Goal: Navigation & Orientation: Find specific page/section

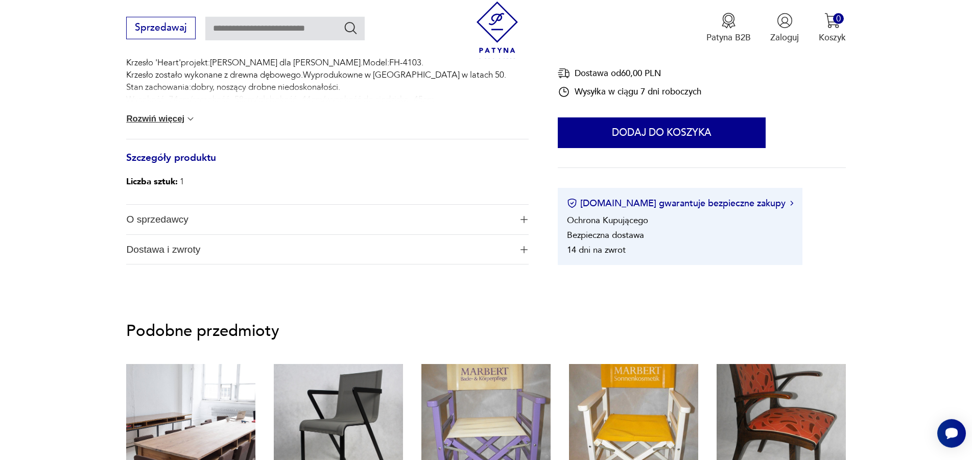
scroll to position [382, 0]
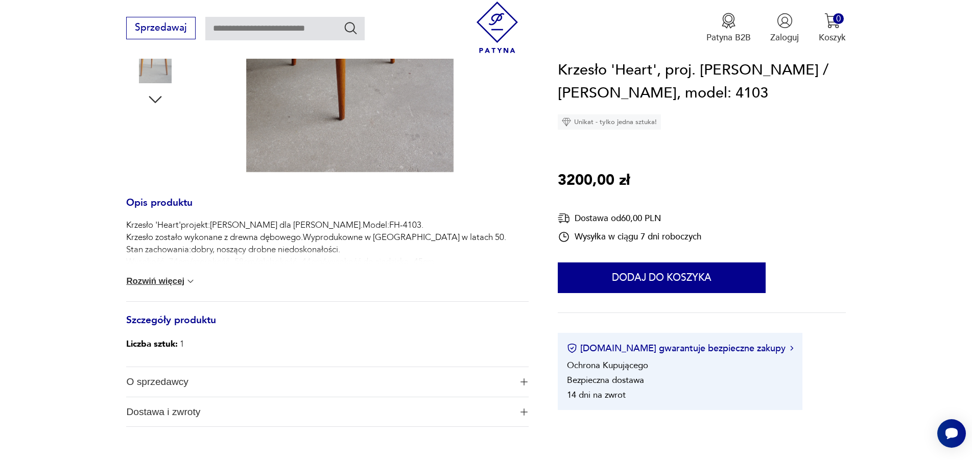
click at [147, 383] on span "O sprzedawcy" at bounding box center [318, 382] width 385 height 30
click at [149, 405] on link "Awangarda" at bounding box center [149, 405] width 46 height 10
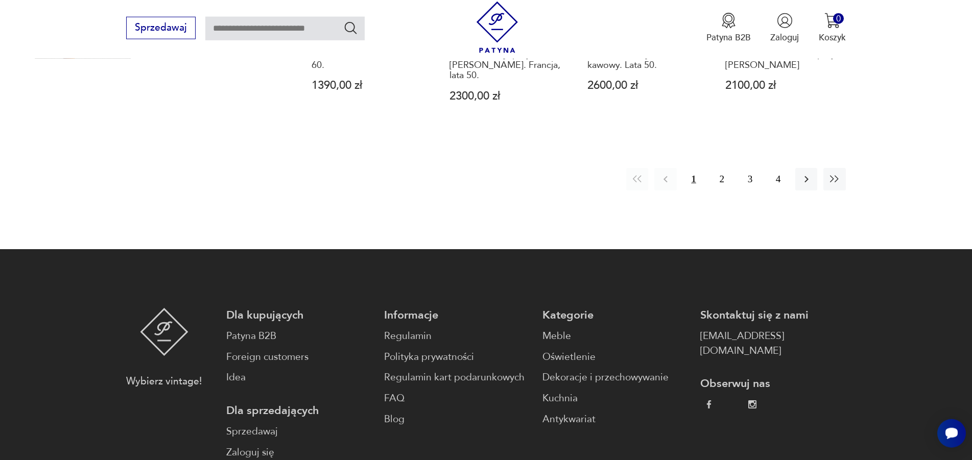
scroll to position [1179, 0]
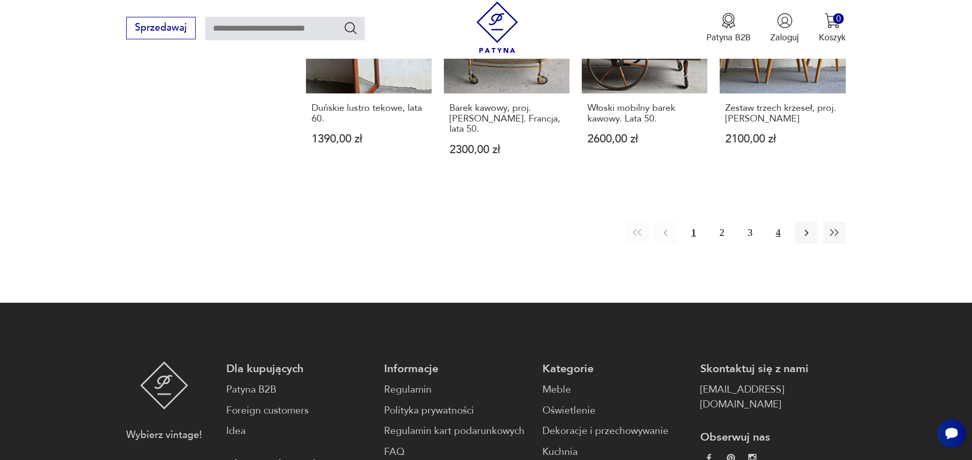
click at [776, 226] on button "4" at bounding box center [778, 233] width 22 height 22
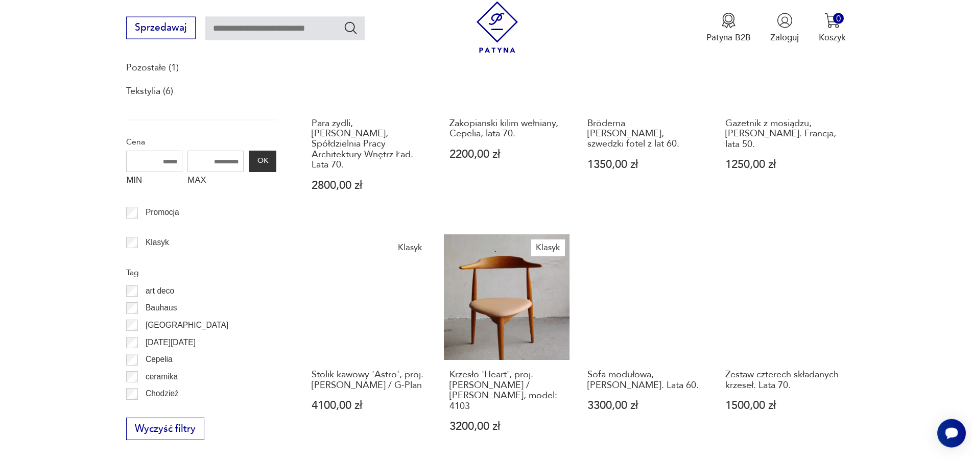
scroll to position [273, 0]
